Goal: Information Seeking & Learning: Find specific fact

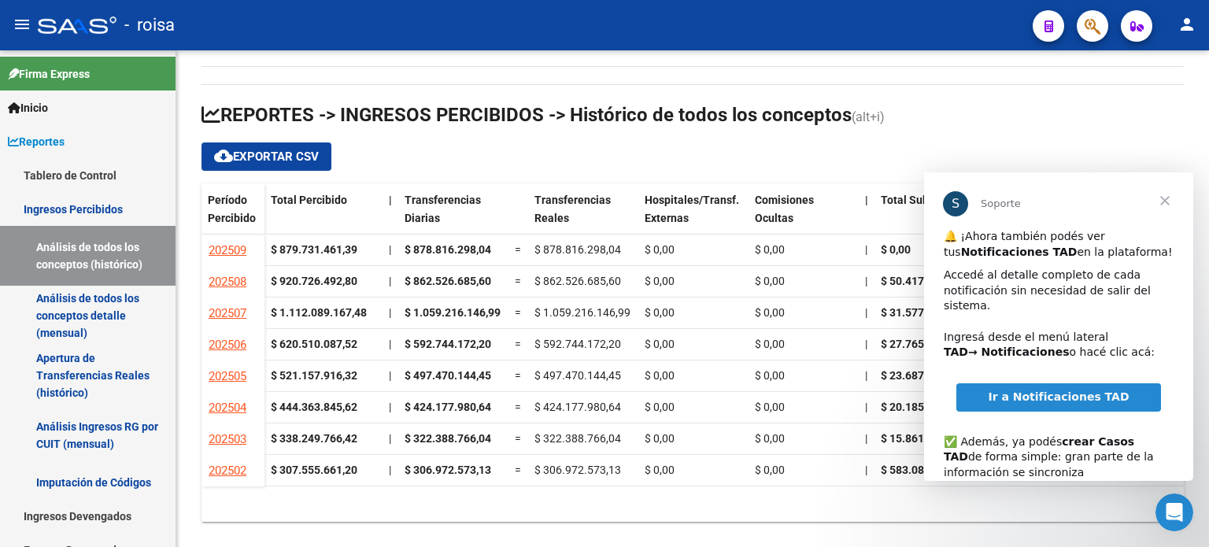
click at [1167, 197] on span "Cerrar" at bounding box center [1164, 200] width 57 height 57
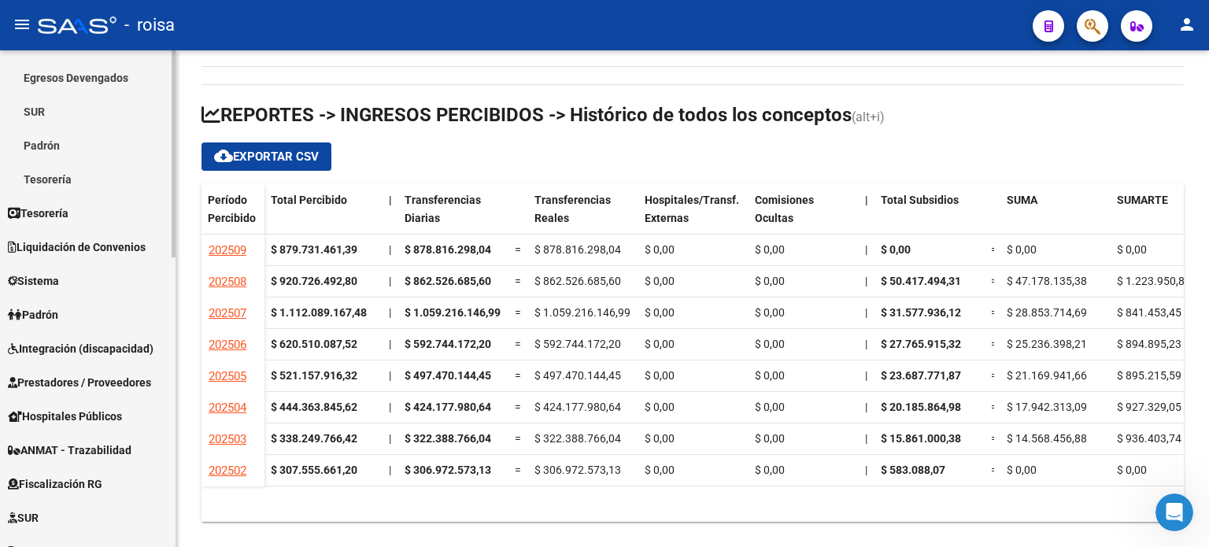
scroll to position [551, 0]
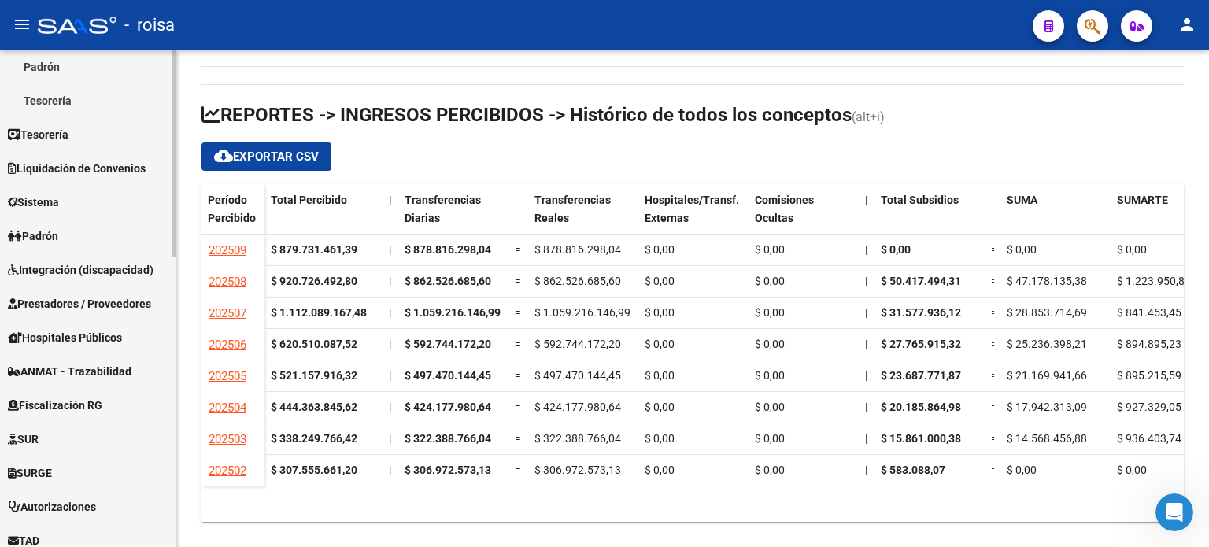
click at [87, 397] on span "Fiscalización RG" at bounding box center [55, 405] width 94 height 17
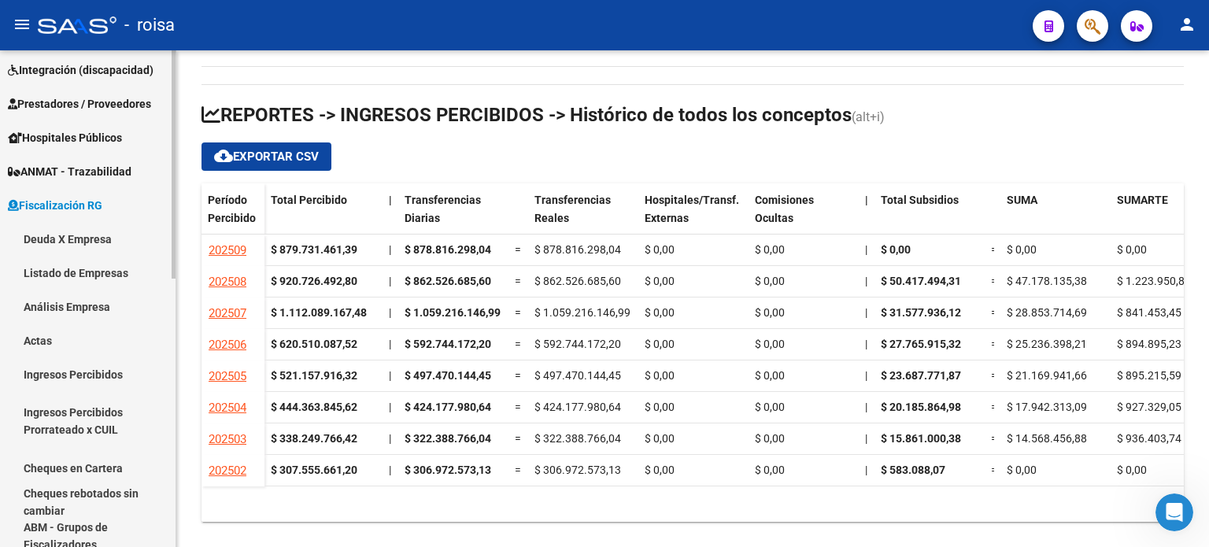
scroll to position [191, 0]
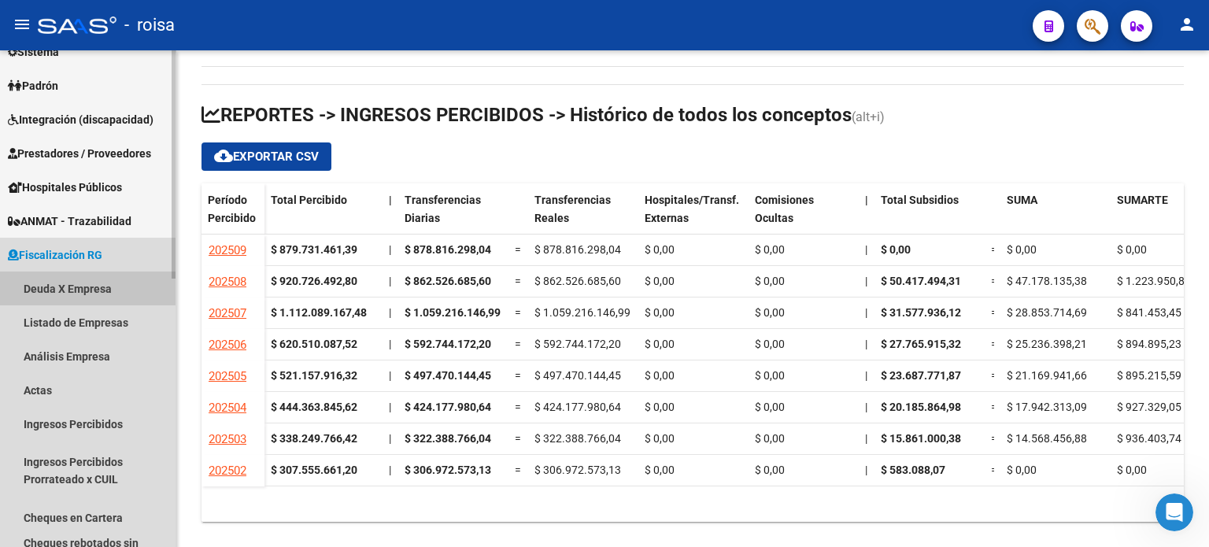
click at [79, 289] on link "Deuda X Empresa" at bounding box center [88, 289] width 176 height 34
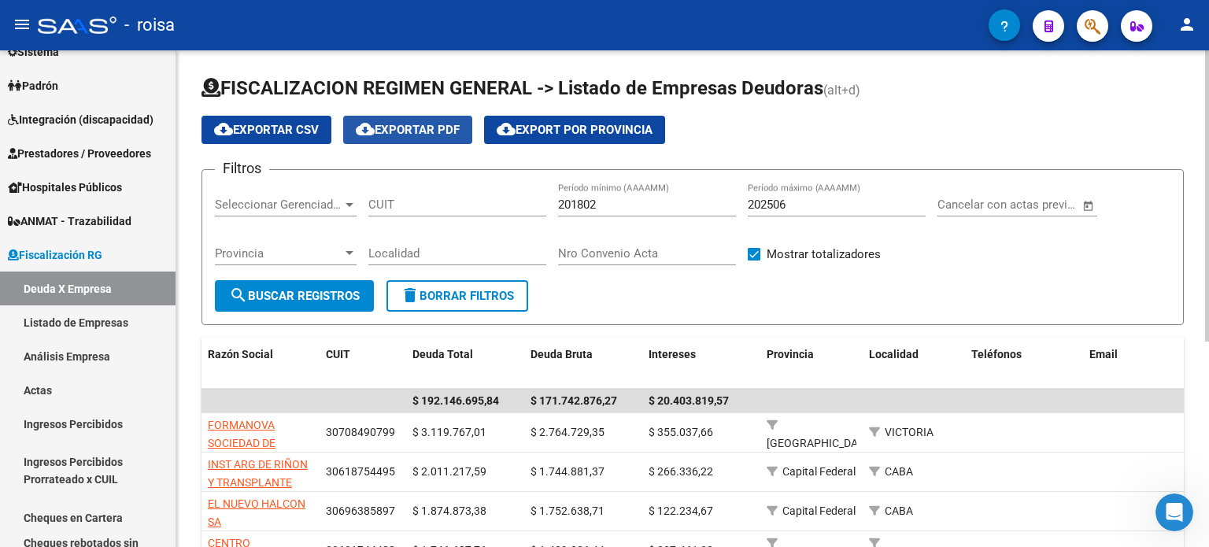
click at [406, 127] on span "cloud_download Exportar PDF" at bounding box center [408, 130] width 104 height 14
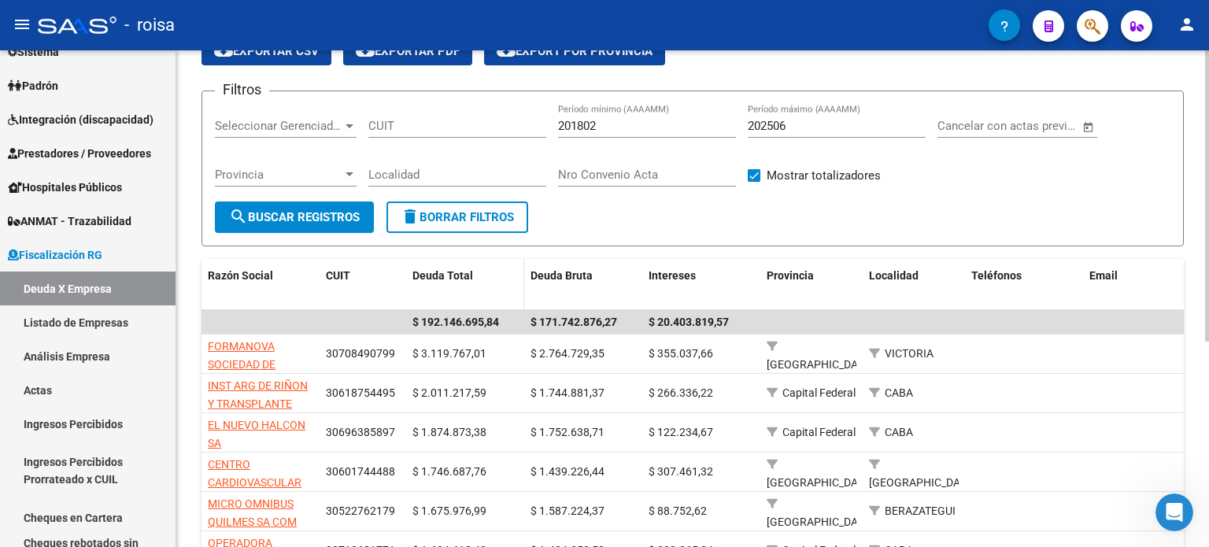
click at [453, 293] on datatable-header-cell "Deuda Total" at bounding box center [465, 285] width 118 height 52
click at [804, 126] on input "202506" at bounding box center [837, 126] width 178 height 14
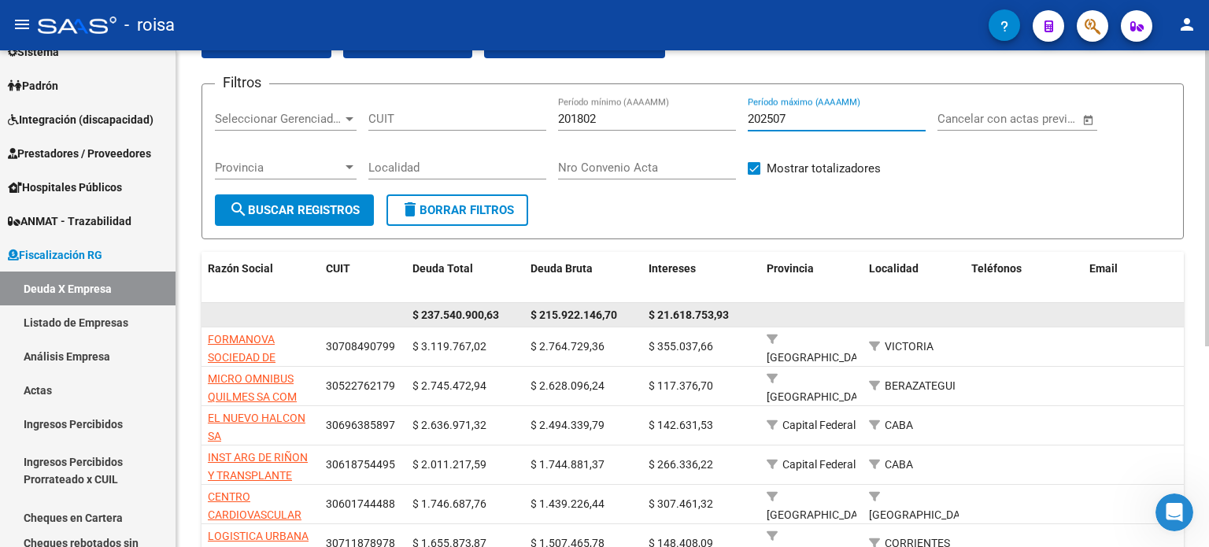
scroll to position [0, 0]
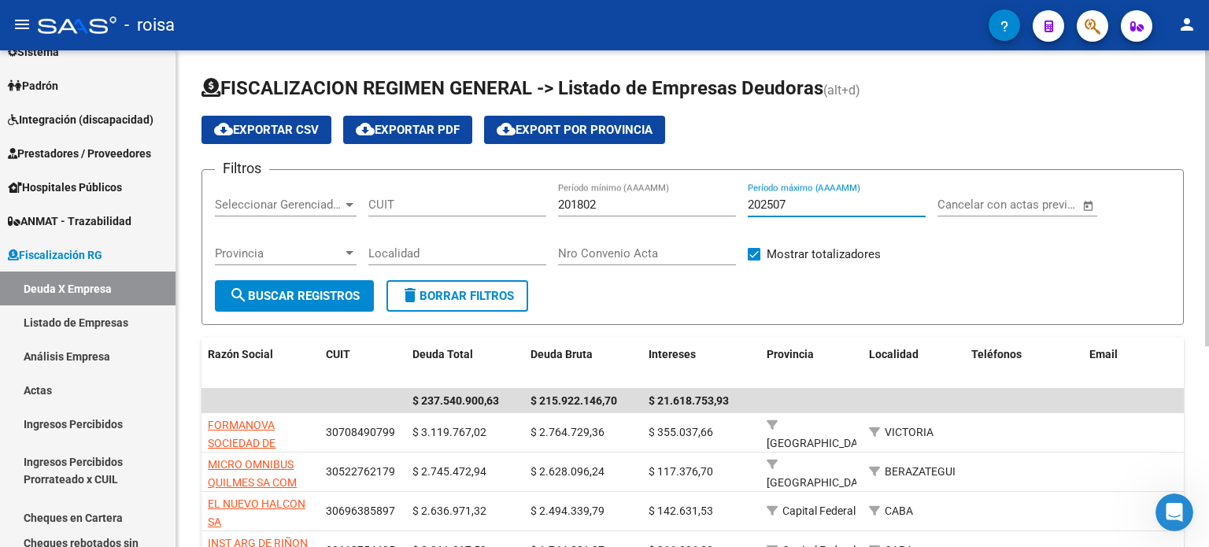
type input "202507"
click at [425, 131] on span "cloud_download Exportar PDF" at bounding box center [408, 130] width 104 height 14
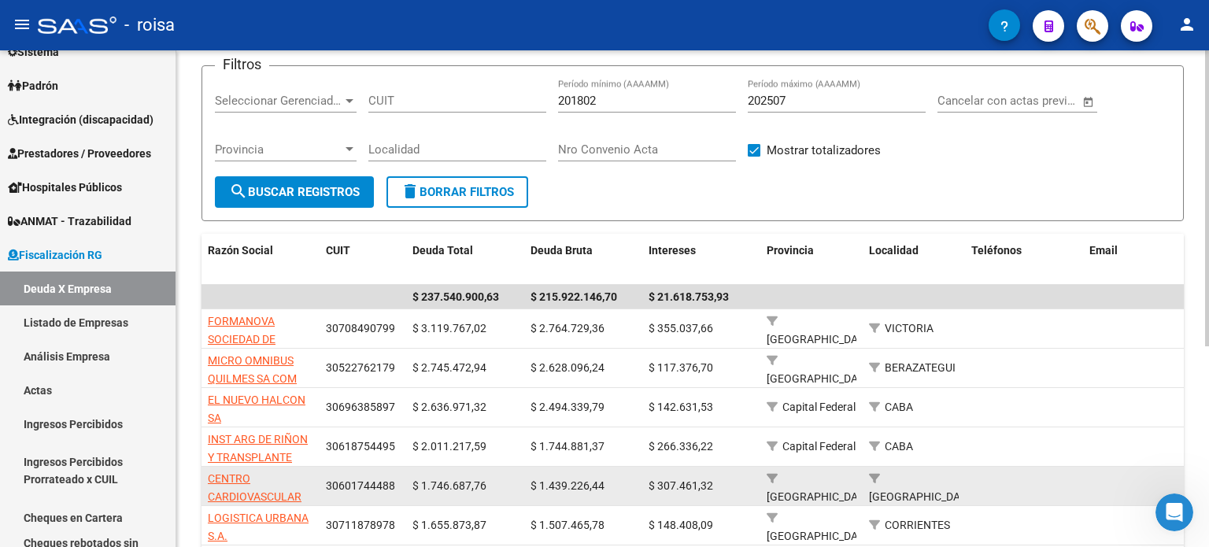
scroll to position [79, 0]
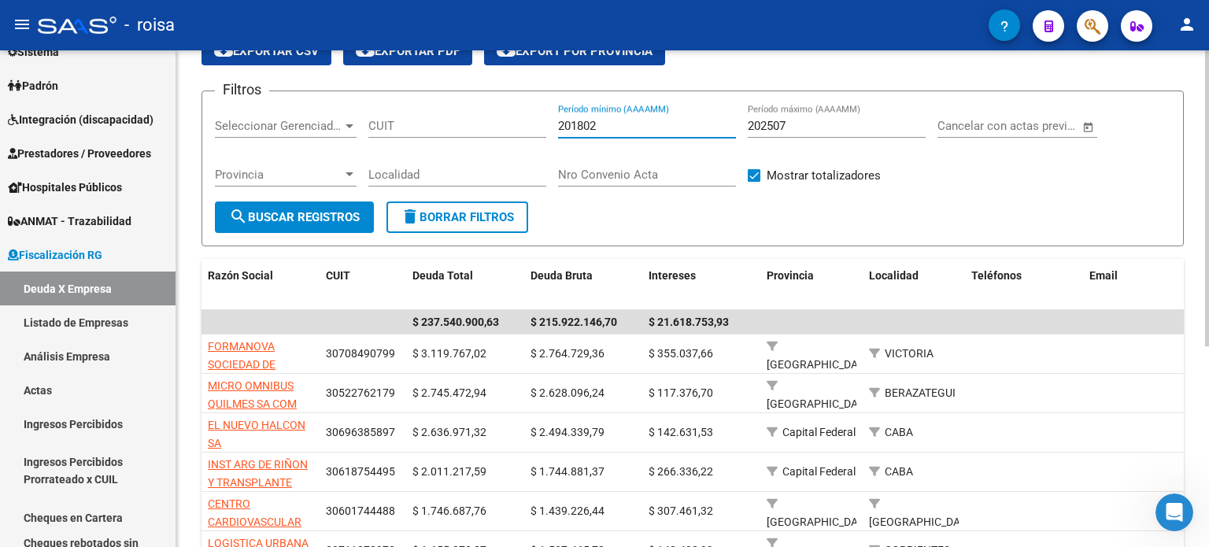
click at [608, 128] on input "201802" at bounding box center [647, 126] width 178 height 14
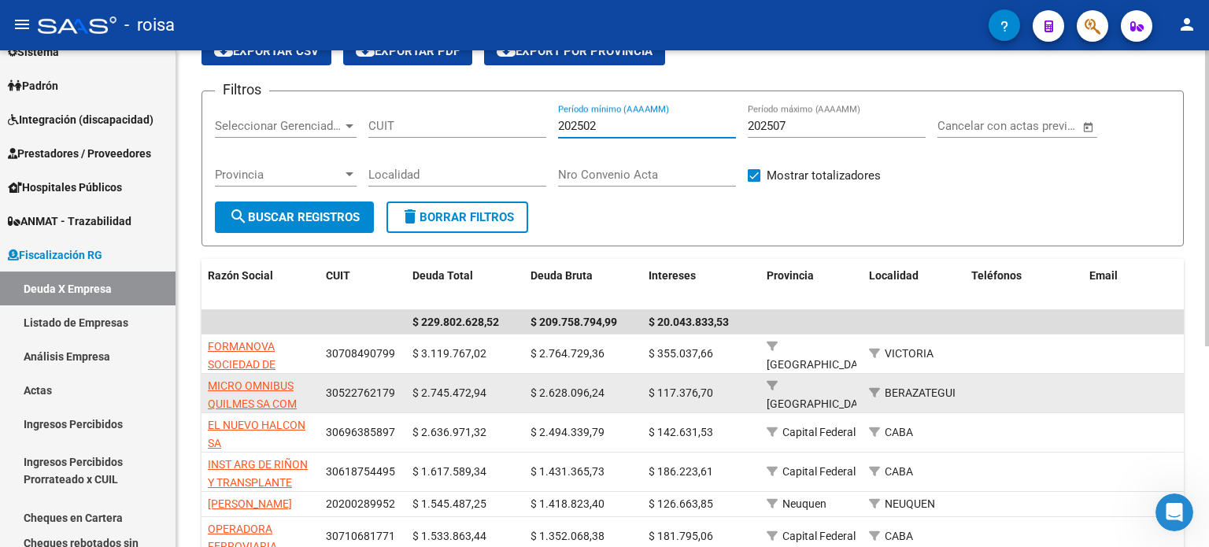
type input "202502"
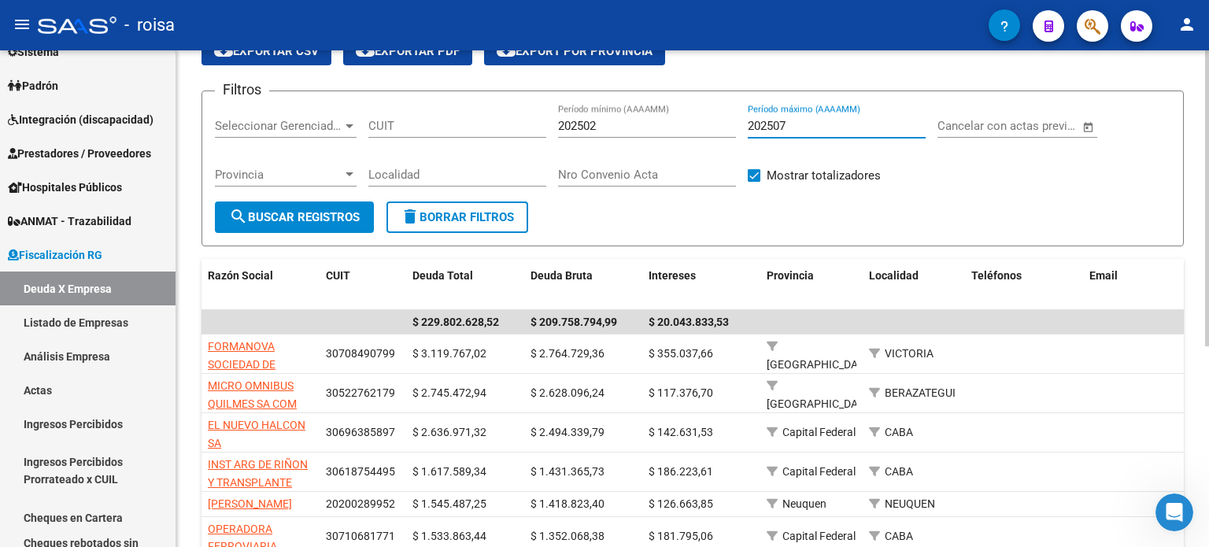
click at [796, 124] on input "202507" at bounding box center [837, 126] width 178 height 14
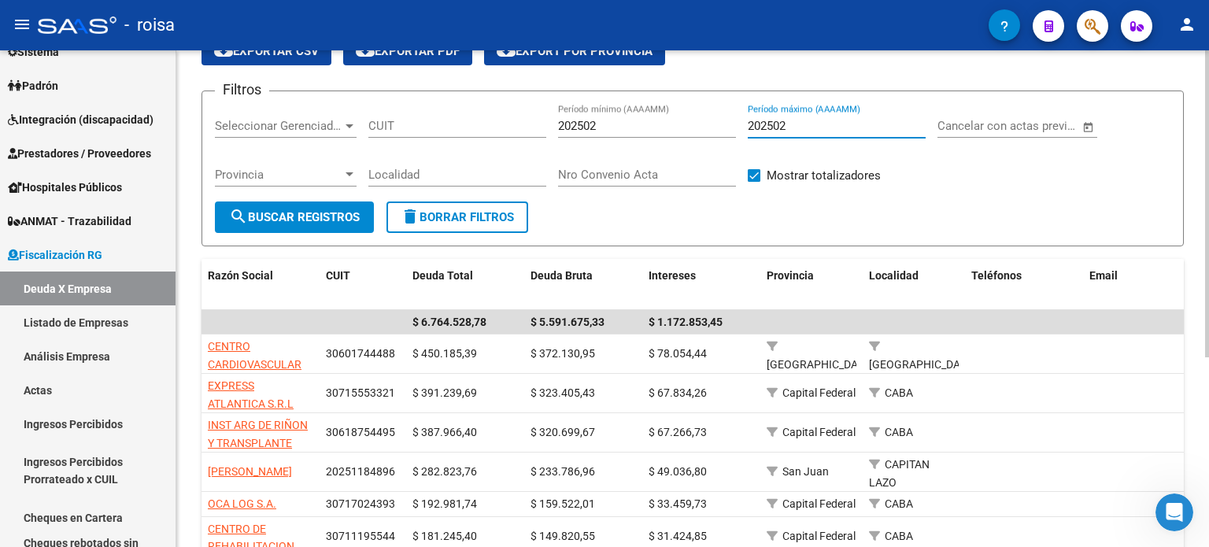
type input "202502"
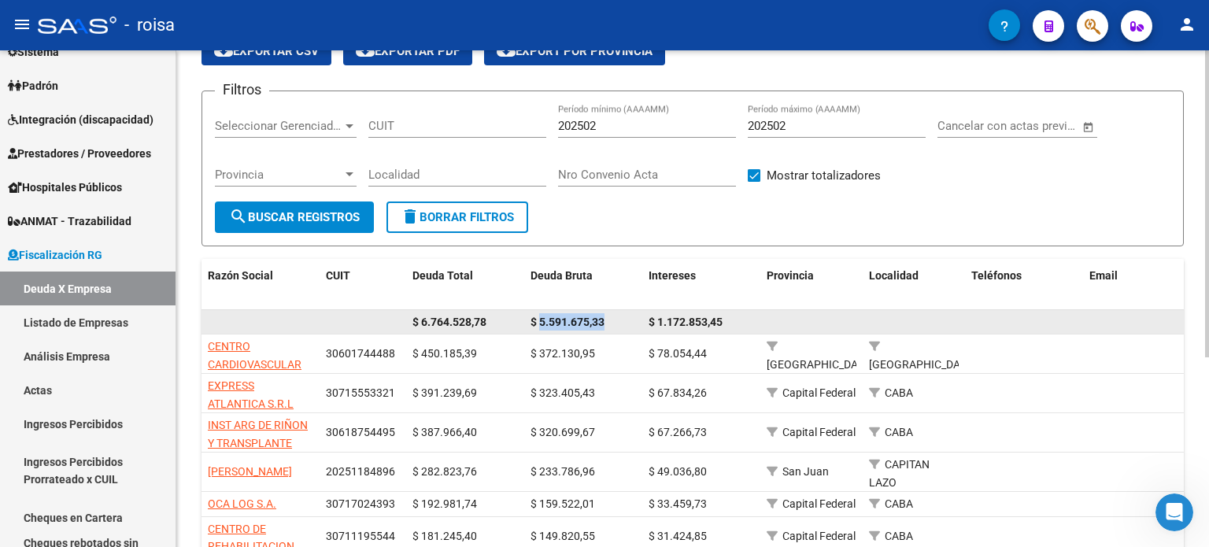
drag, startPoint x: 541, startPoint y: 320, endPoint x: 621, endPoint y: 326, distance: 79.7
click at [621, 326] on div "$ 5.591.675,33" at bounding box center [582, 322] width 105 height 18
copy span "5.591.675,33"
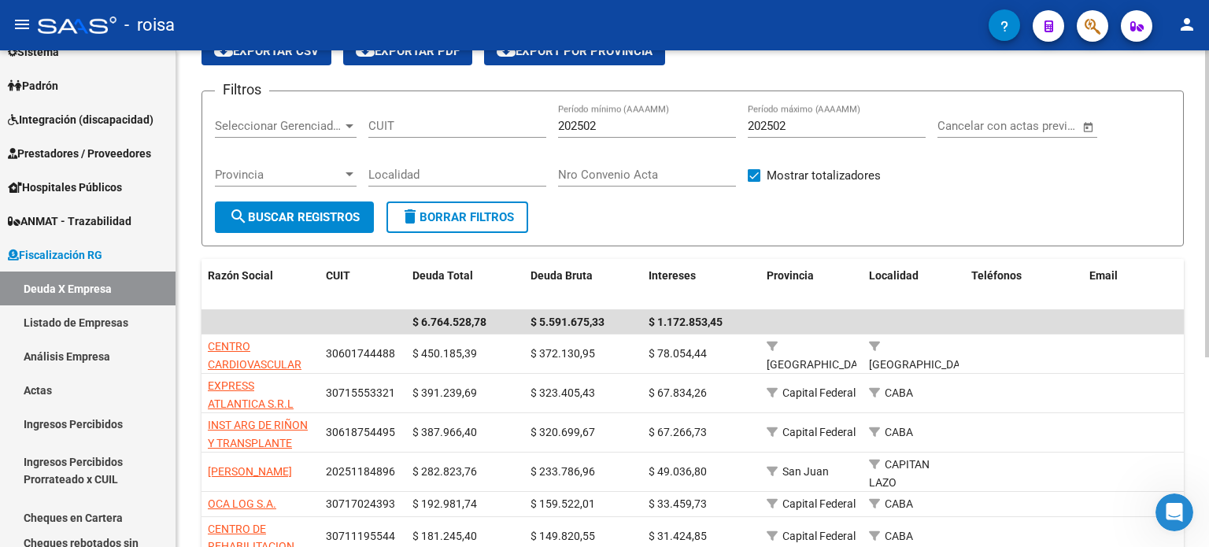
click at [623, 125] on input "202502" at bounding box center [647, 126] width 178 height 14
type input "202503"
click at [796, 122] on input "202502" at bounding box center [837, 126] width 178 height 14
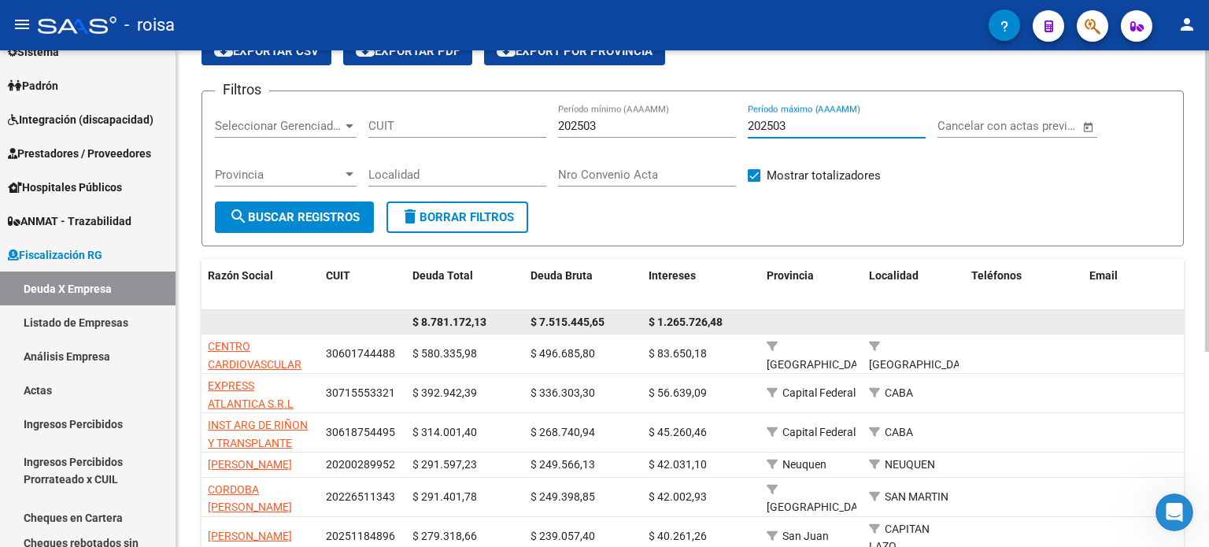
type input "202503"
drag, startPoint x: 444, startPoint y: 322, endPoint x: 430, endPoint y: 320, distance: 13.5
click at [430, 320] on span "$ 8.781.172,13" at bounding box center [449, 322] width 74 height 13
drag, startPoint x: 535, startPoint y: 316, endPoint x: 617, endPoint y: 323, distance: 82.2
click at [617, 323] on div "$ 7.515.445,65" at bounding box center [582, 322] width 105 height 18
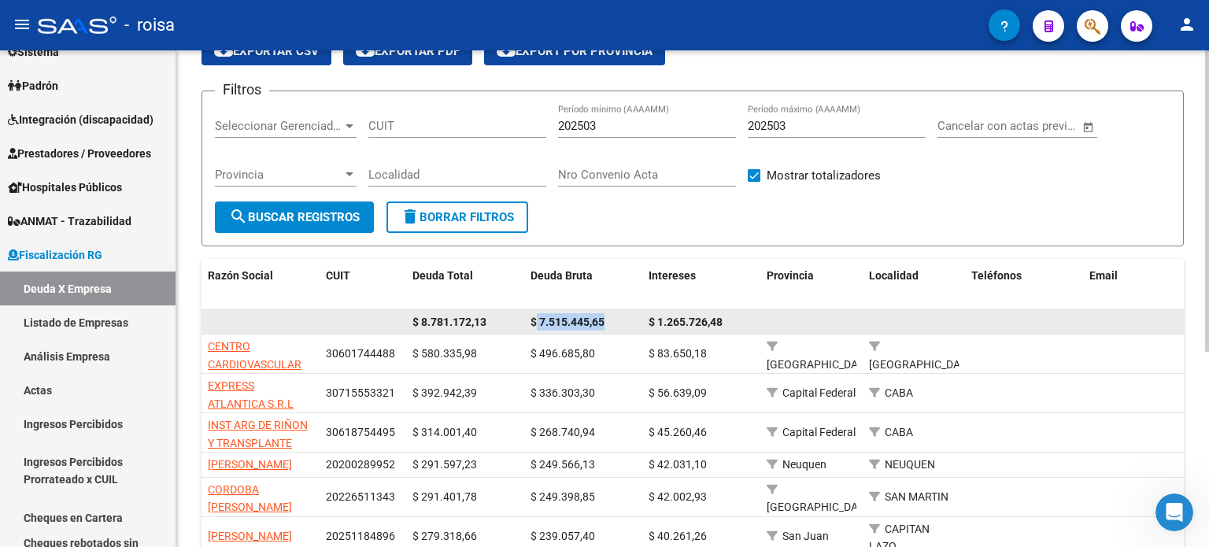
copy span "7.515.445,65"
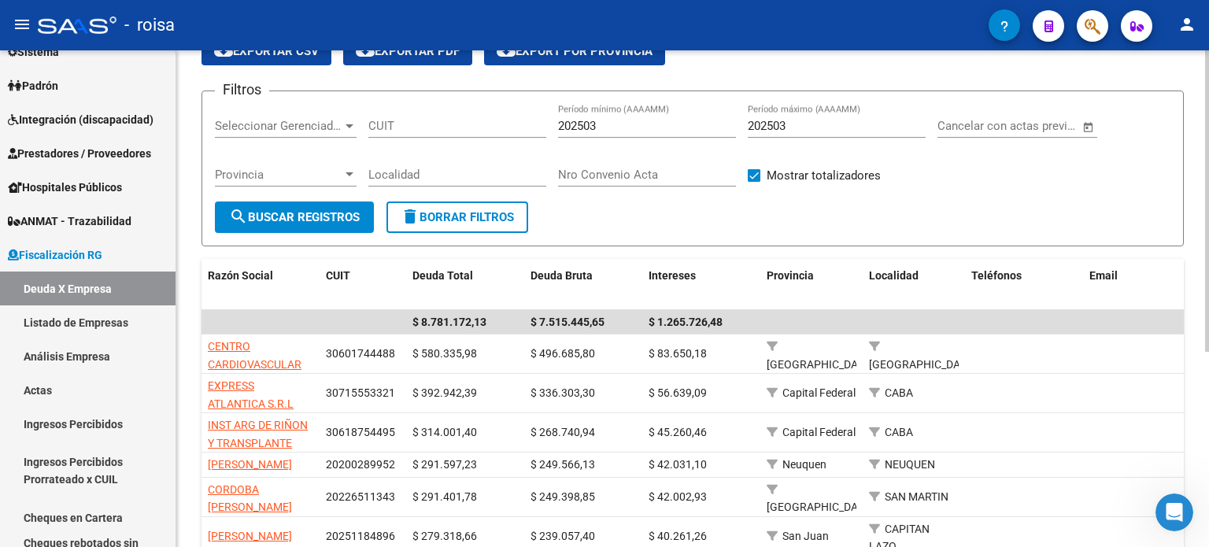
click at [614, 124] on input "202503" at bounding box center [647, 126] width 178 height 14
type input "202504"
click at [804, 126] on input "202503" at bounding box center [837, 126] width 178 height 14
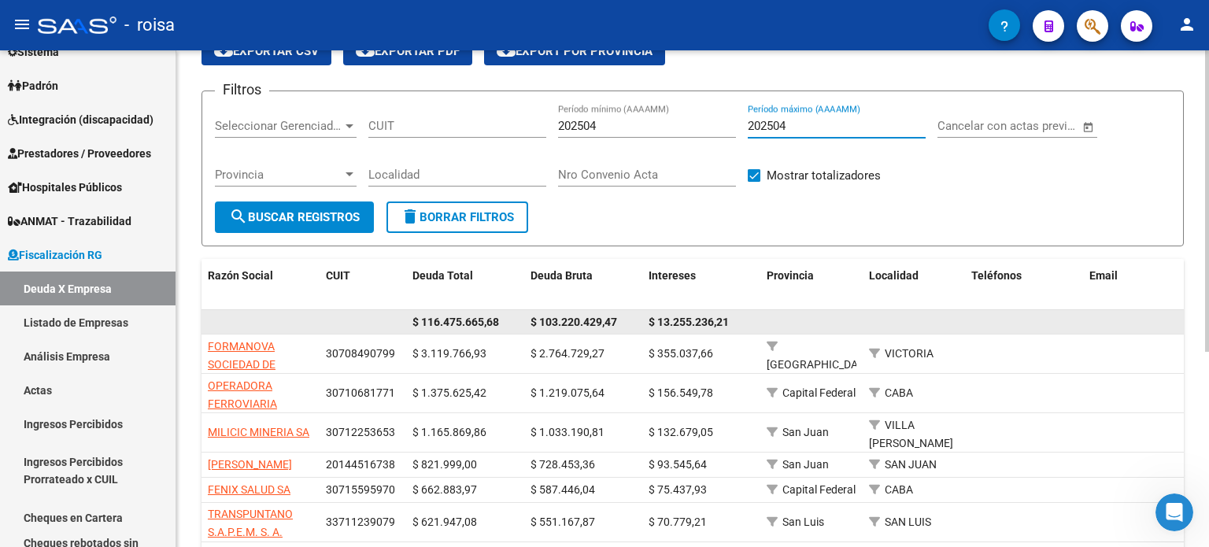
type input "202504"
click at [557, 324] on span "$ 103.220.429,47" at bounding box center [573, 322] width 87 height 13
drag, startPoint x: 541, startPoint y: 321, endPoint x: 620, endPoint y: 319, distance: 79.5
click at [620, 319] on div "$ 103.220.429,47" at bounding box center [582, 322] width 105 height 18
copy span "103.220.429,47"
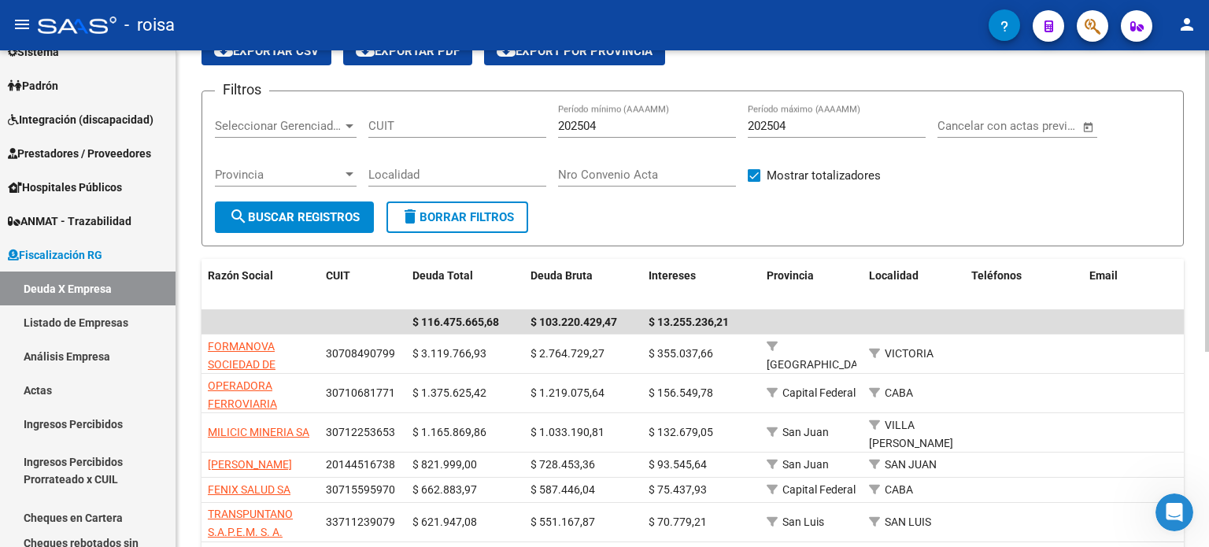
click at [641, 131] on input "202504" at bounding box center [647, 126] width 178 height 14
type input "202505"
click at [797, 125] on input "202504" at bounding box center [837, 126] width 178 height 14
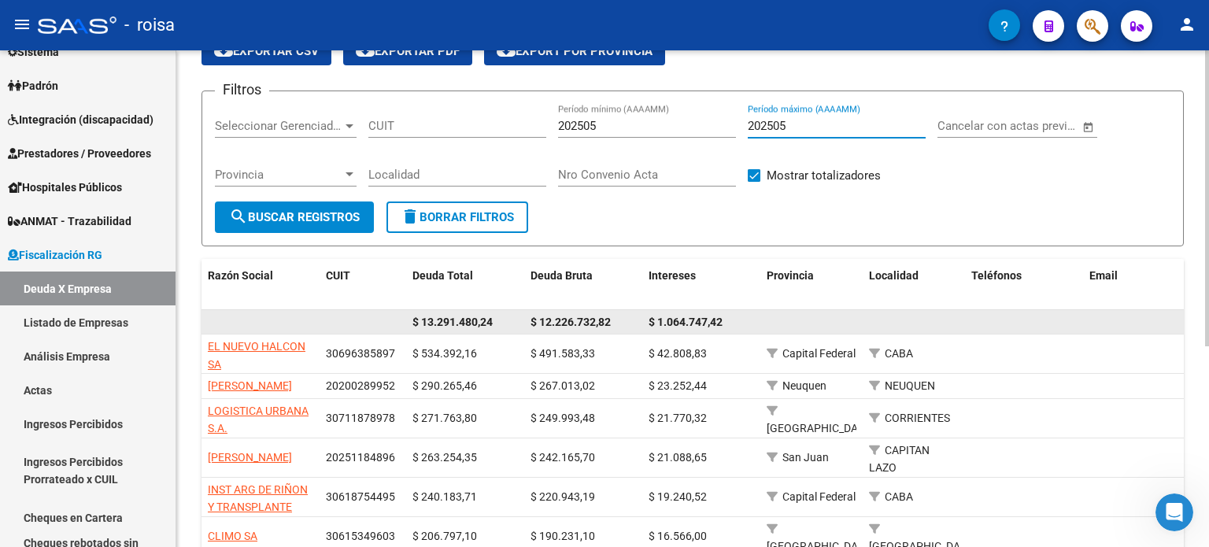
type input "202505"
drag, startPoint x: 539, startPoint y: 319, endPoint x: 619, endPoint y: 327, distance: 79.9
click at [619, 327] on div "$ 12.226.732,82" at bounding box center [582, 322] width 105 height 18
copy span "12.226.732,82"
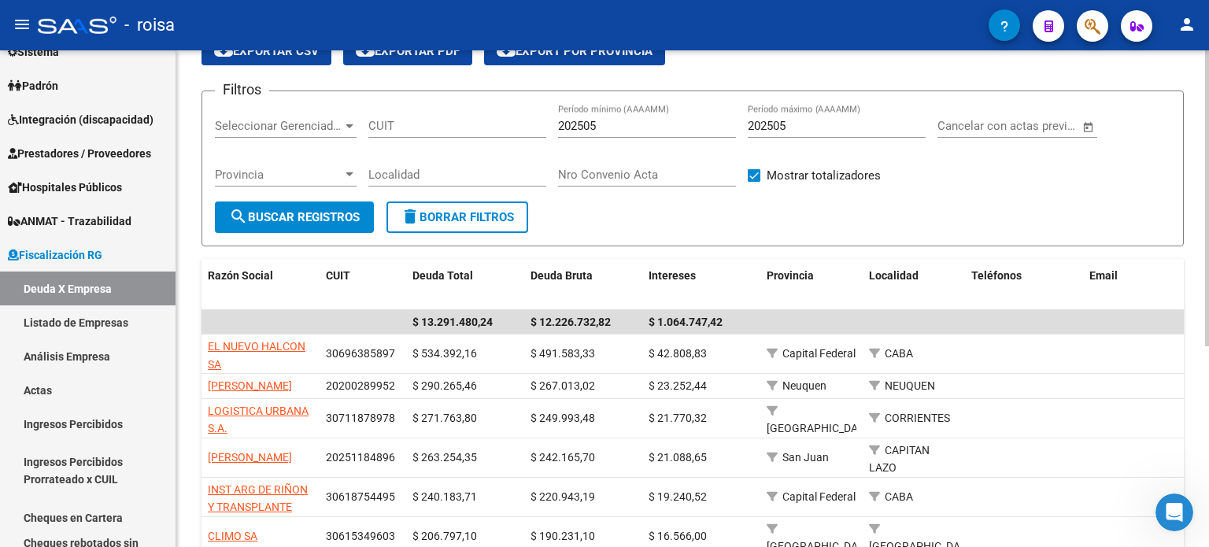
click at [609, 116] on div "202505 Período mínimo (AAAAMM)" at bounding box center [647, 121] width 178 height 34
type input "202506"
click at [802, 123] on input "202505" at bounding box center [837, 126] width 178 height 14
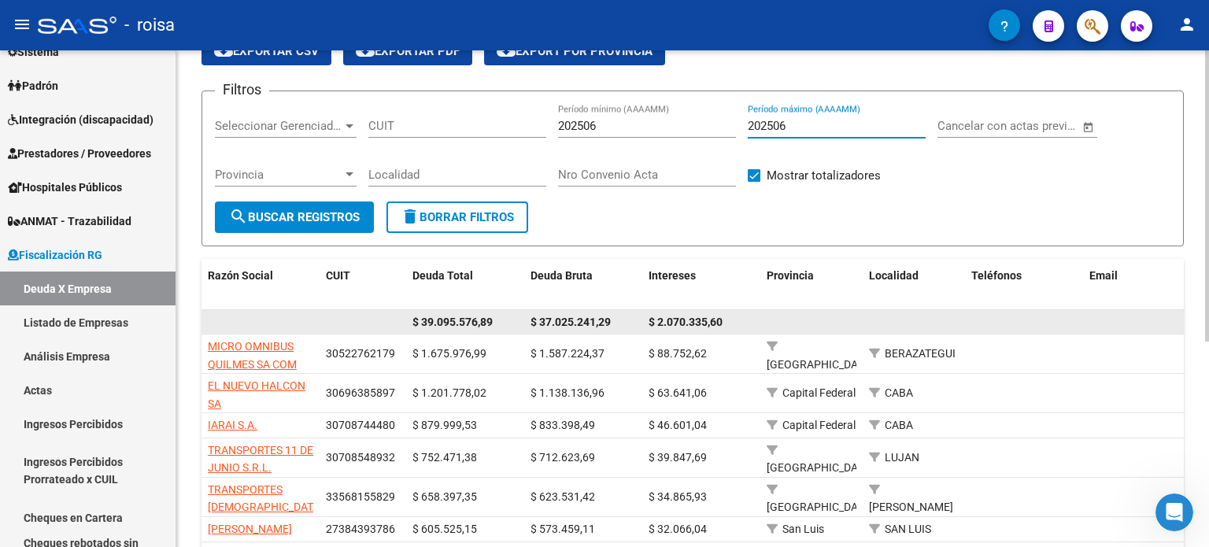
type input "202506"
drag, startPoint x: 537, startPoint y: 317, endPoint x: 615, endPoint y: 316, distance: 78.7
click at [615, 316] on div "$ 37.025.241,29" at bounding box center [582, 322] width 105 height 18
copy span "37.025.241,29"
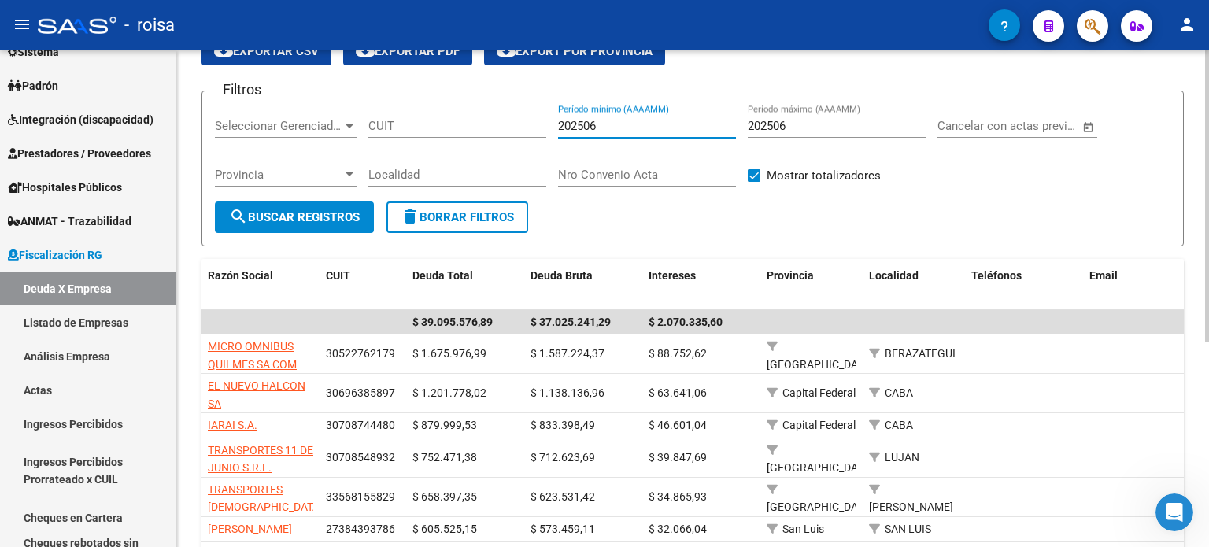
click at [608, 125] on input "202506" at bounding box center [647, 126] width 178 height 14
type input "202507"
click at [794, 126] on input "202506" at bounding box center [837, 126] width 178 height 14
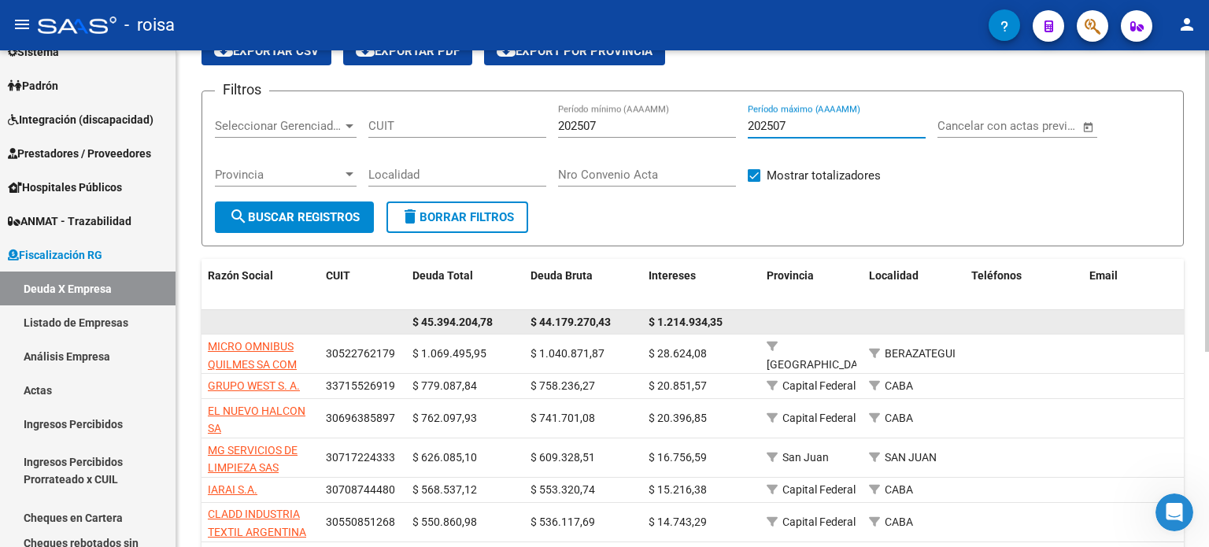
type input "202507"
drag, startPoint x: 536, startPoint y: 323, endPoint x: 616, endPoint y: 320, distance: 80.4
click at [616, 320] on div "$ 44.179.270,43" at bounding box center [582, 322] width 105 height 18
copy span "44.179.270,43"
